Goal: Navigation & Orientation: Understand site structure

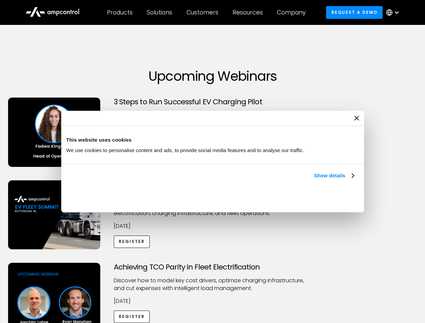
click at [314, 180] on link "Show details" at bounding box center [334, 176] width 40 height 8
click at [0, 0] on div "Necessary cookies help make a website usable by enabling basic functions like p…" at bounding box center [0, 0] width 0 height 0
click at [207, 12] on div "Customers" at bounding box center [203, 12] width 32 height 7
click at [120, 12] on div "Products" at bounding box center [120, 12] width 26 height 7
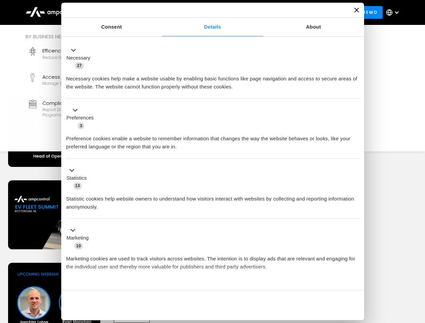
click at [160, 12] on div "Solutions" at bounding box center [160, 12] width 26 height 7
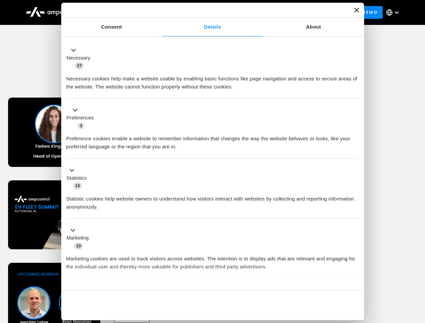
click at [204, 12] on div "Customers" at bounding box center [203, 12] width 32 height 7
click at [249, 12] on div "Resources" at bounding box center [248, 12] width 30 height 7
click at [294, 12] on div "Company" at bounding box center [291, 12] width 29 height 7
click at [395, 12] on div at bounding box center [396, 12] width 5 height 5
